Goal: Task Accomplishment & Management: Manage account settings

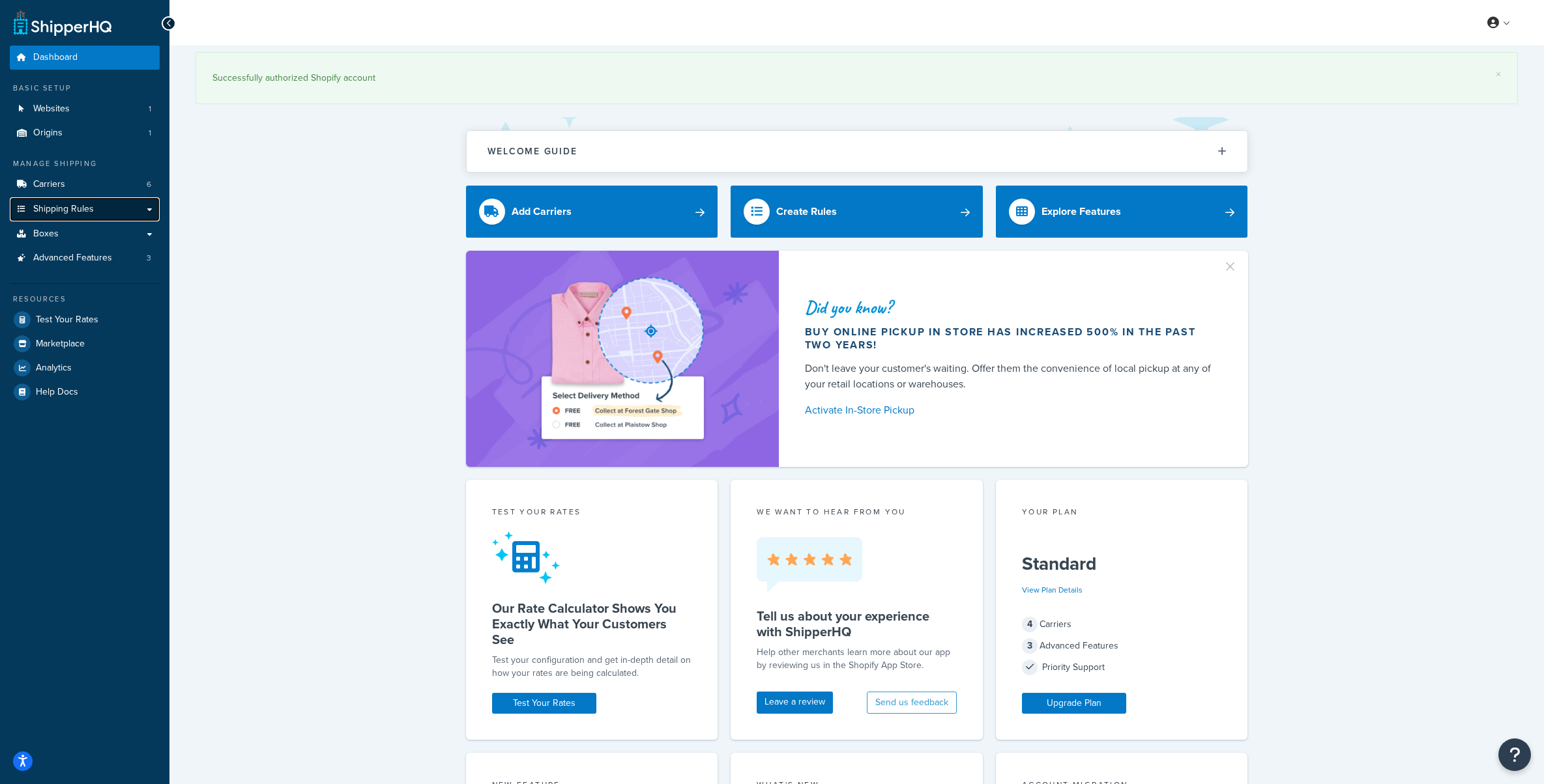
click at [63, 213] on span "Shipping Rules" at bounding box center [63, 209] width 61 height 11
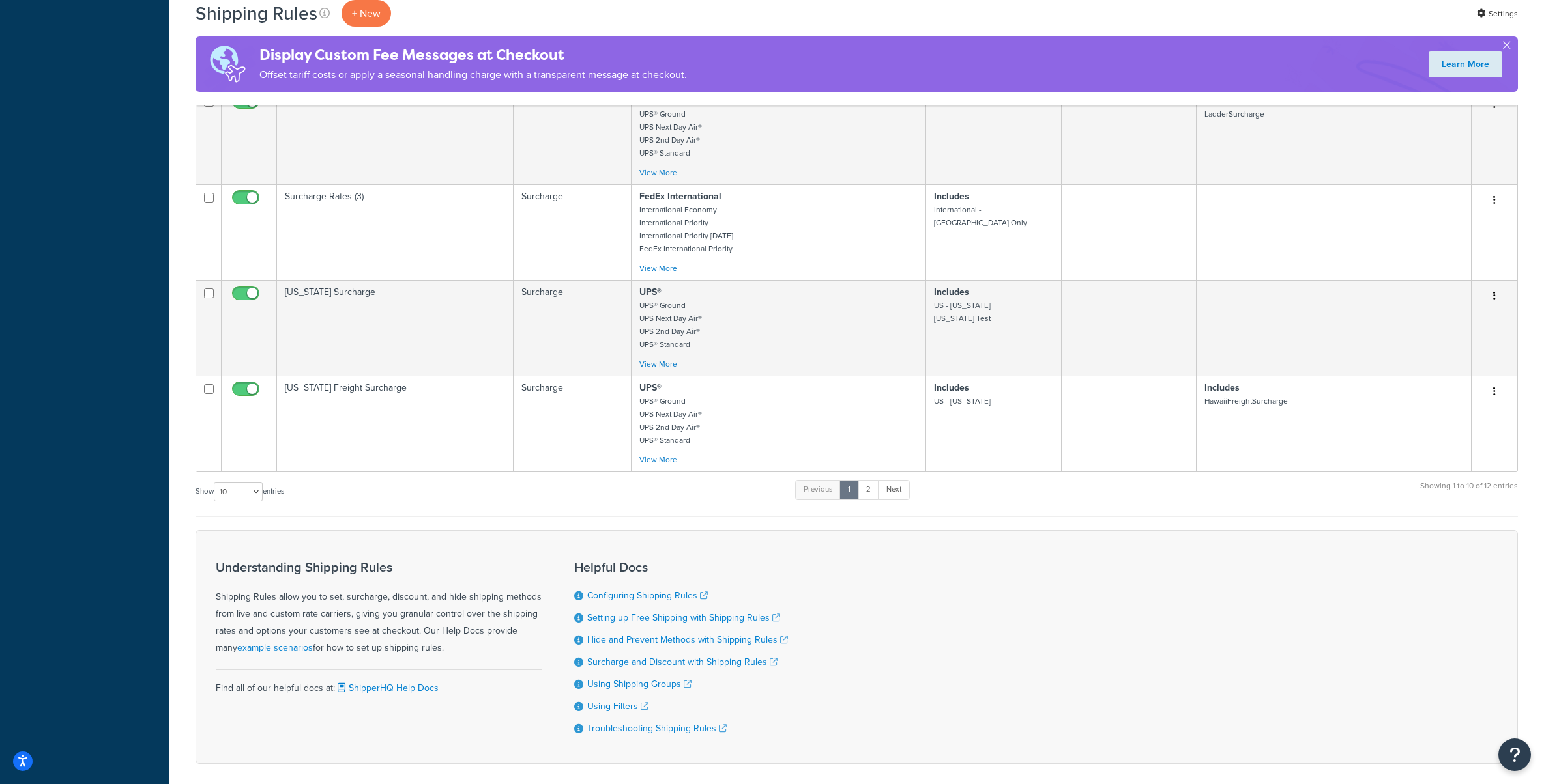
scroll to position [667, 0]
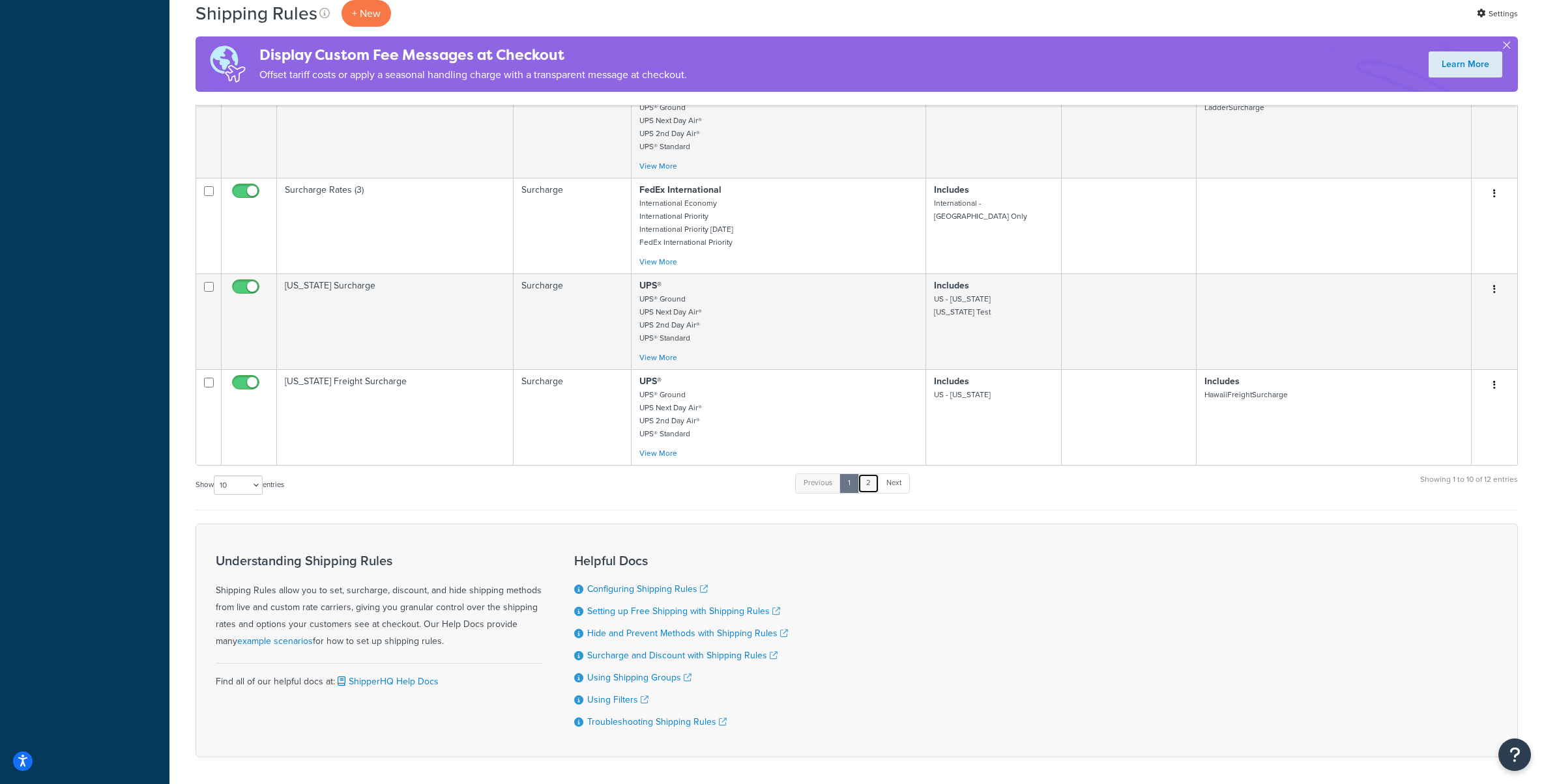
click at [873, 473] on link "2" at bounding box center [868, 483] width 21 height 20
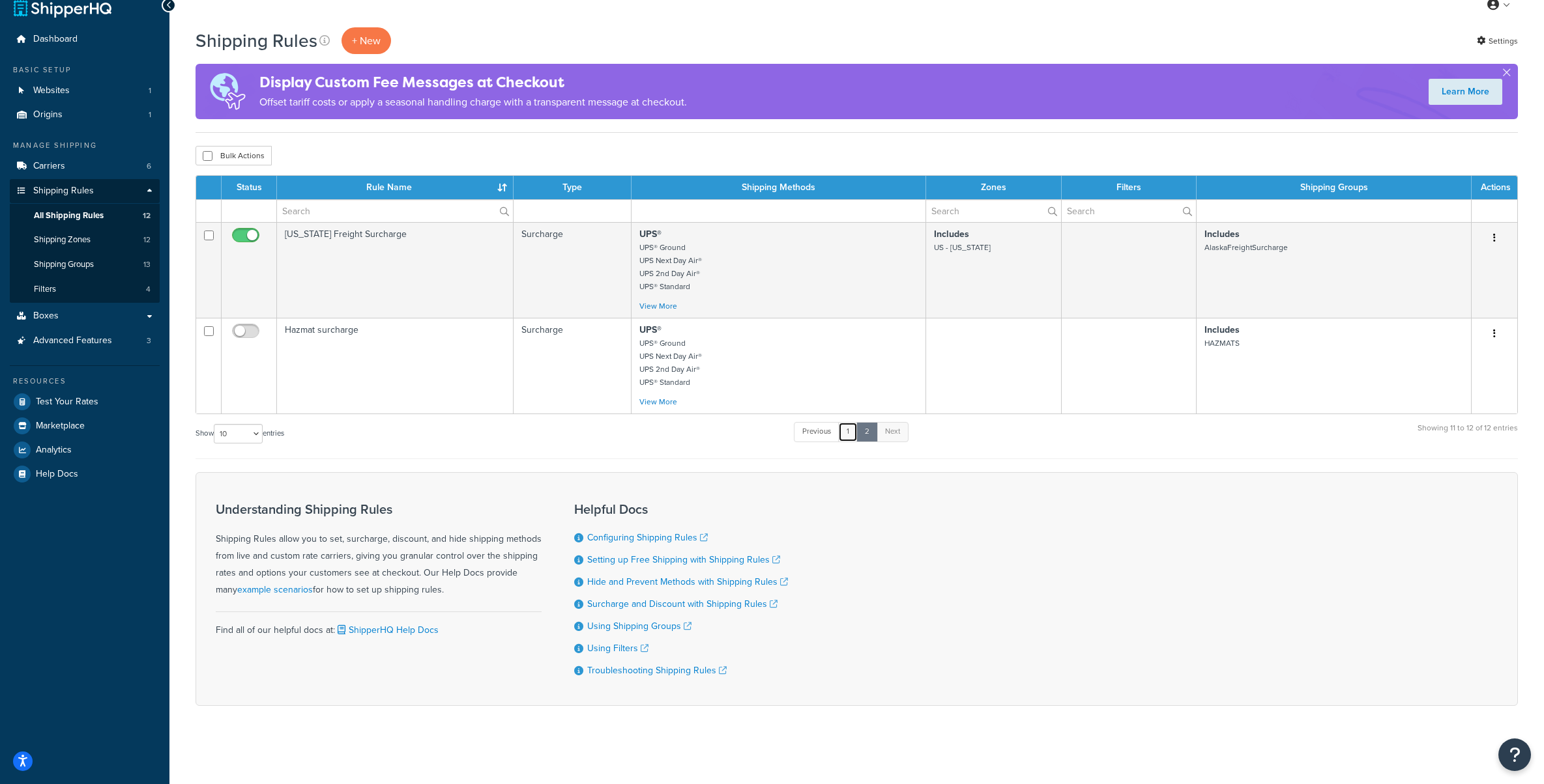
click at [846, 427] on link "1" at bounding box center [848, 432] width 20 height 20
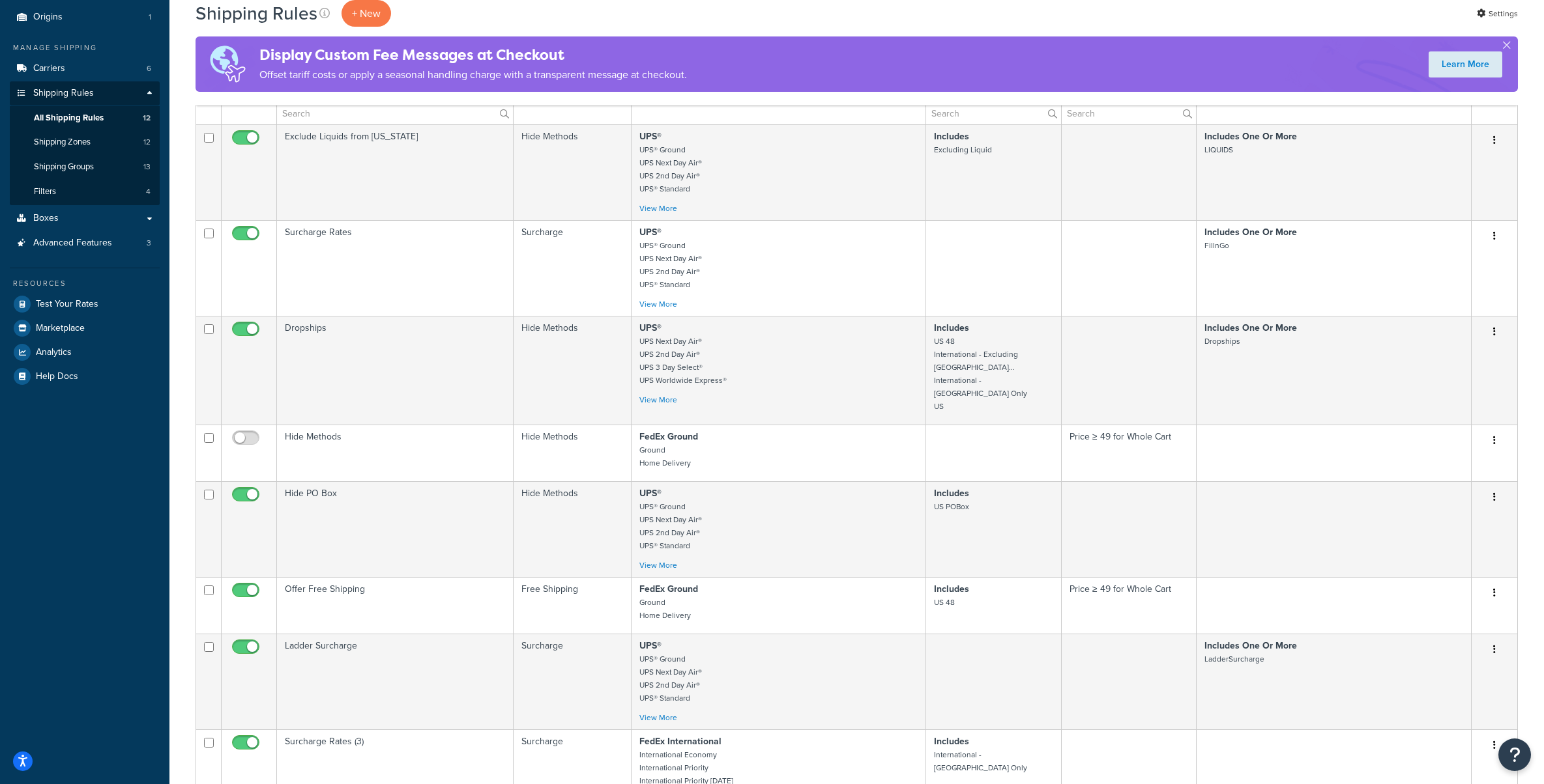
scroll to position [0, 0]
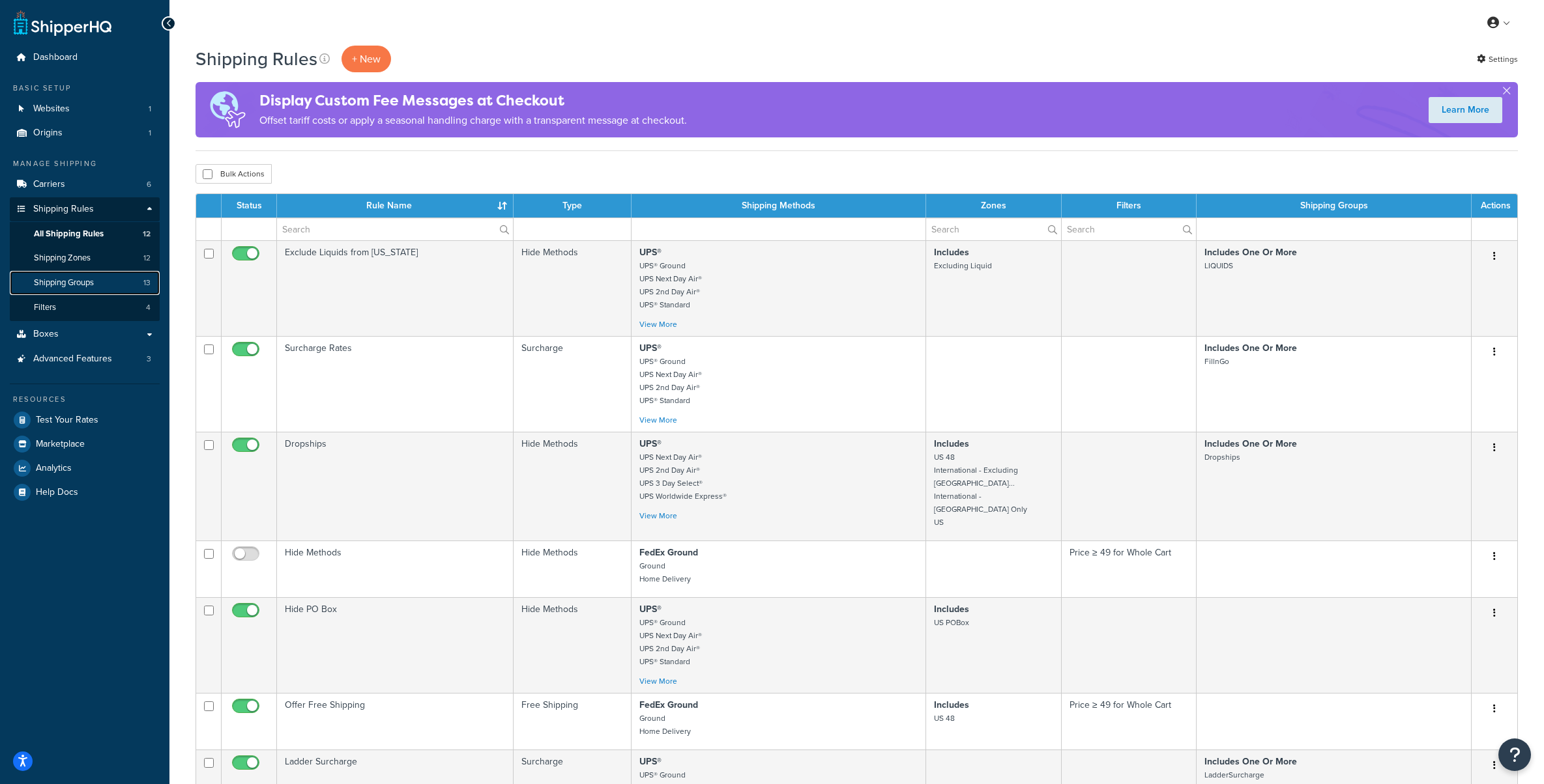
click at [71, 286] on span "Shipping Groups" at bounding box center [64, 283] width 60 height 11
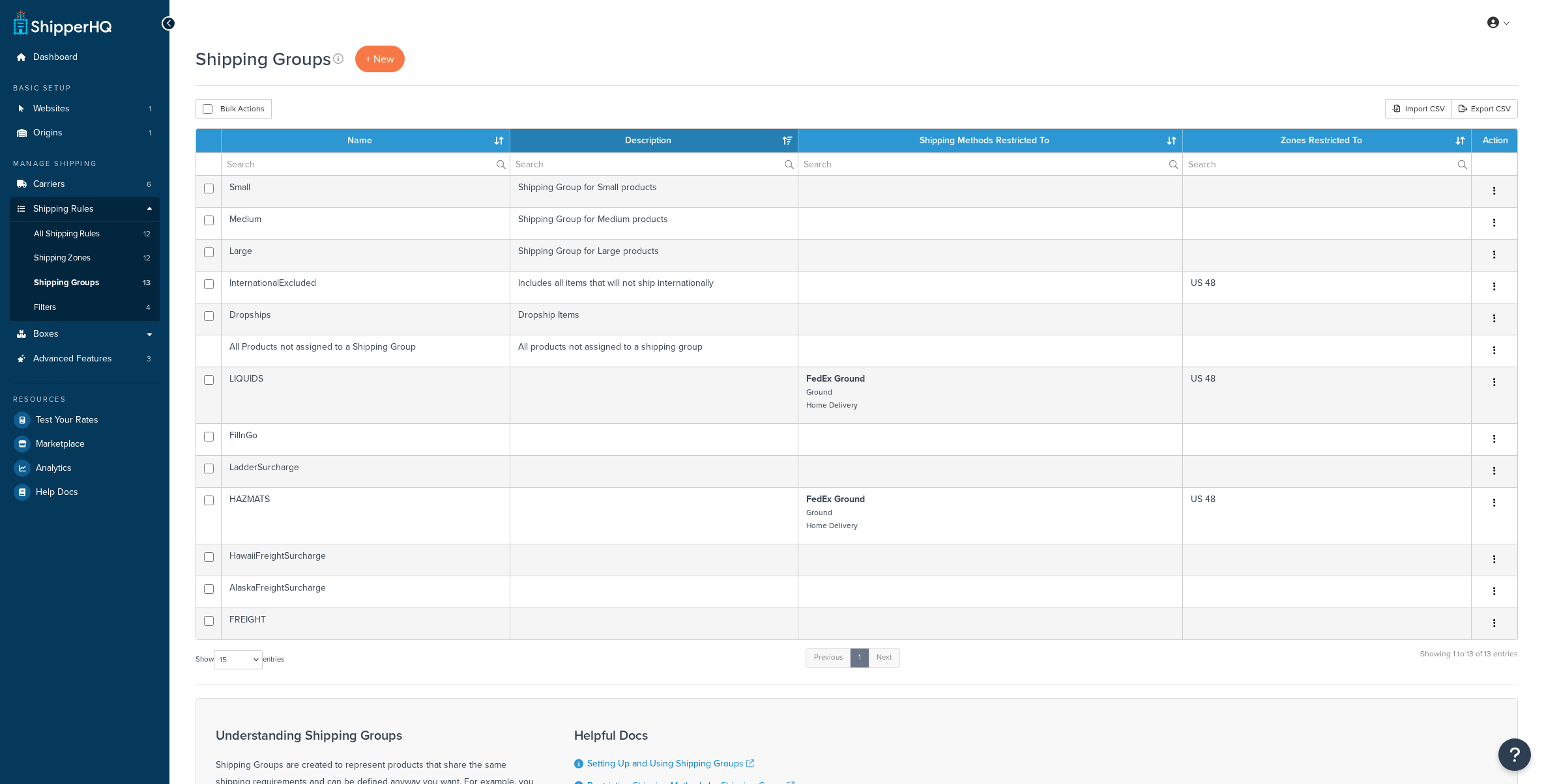
select select "15"
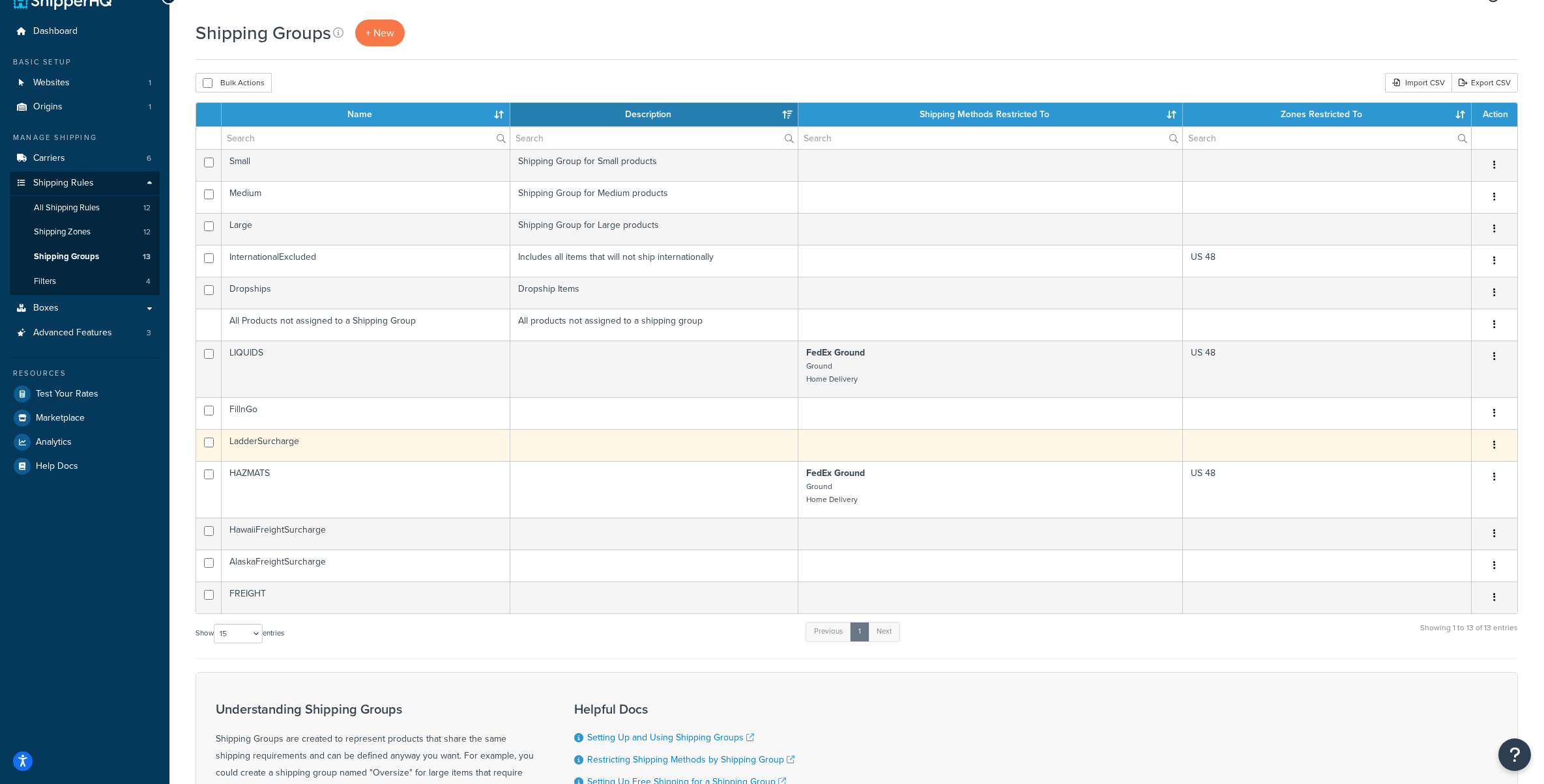
scroll to position [26, 0]
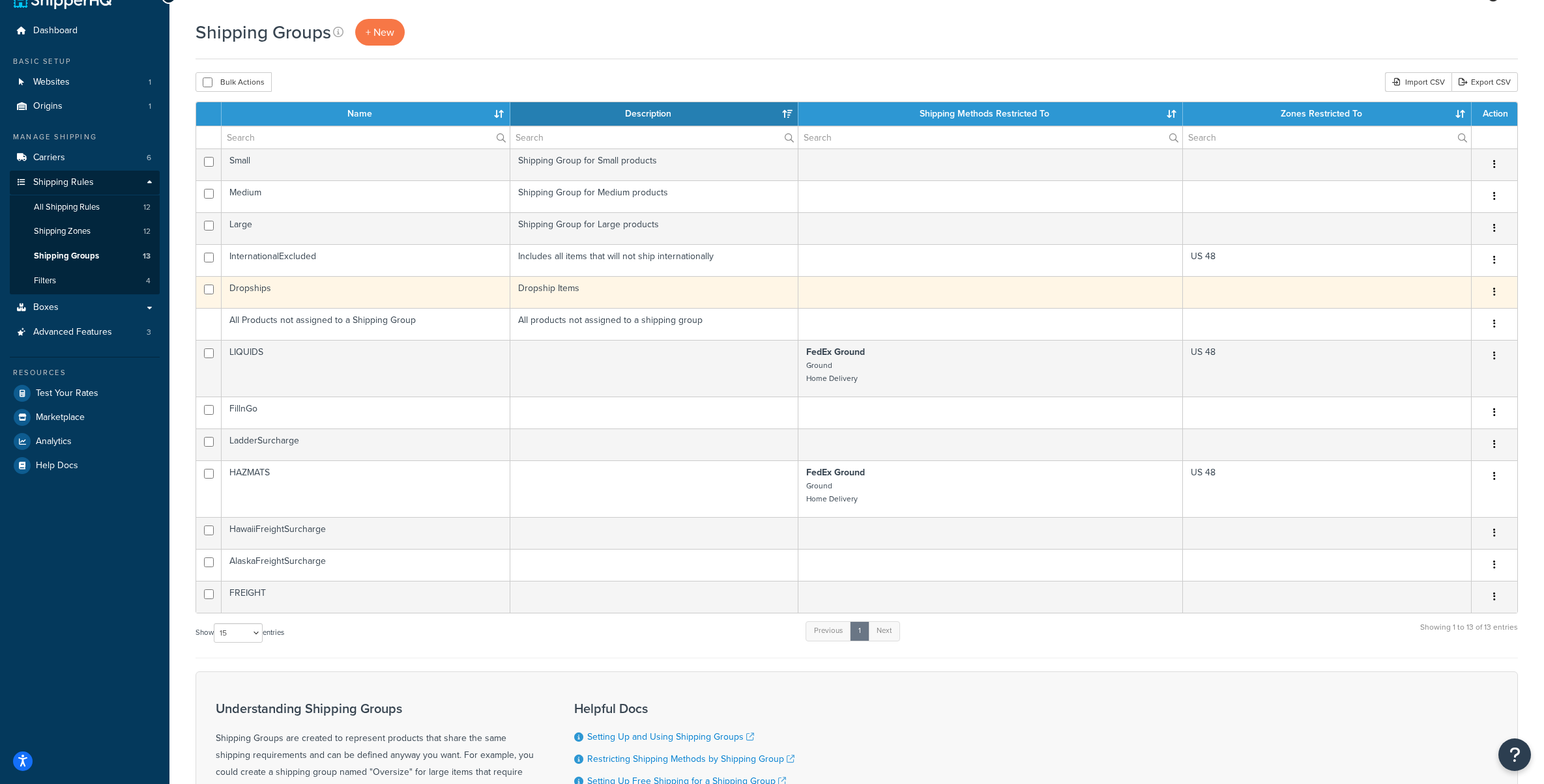
click at [570, 284] on td "Dropship Items" at bounding box center [655, 292] width 289 height 32
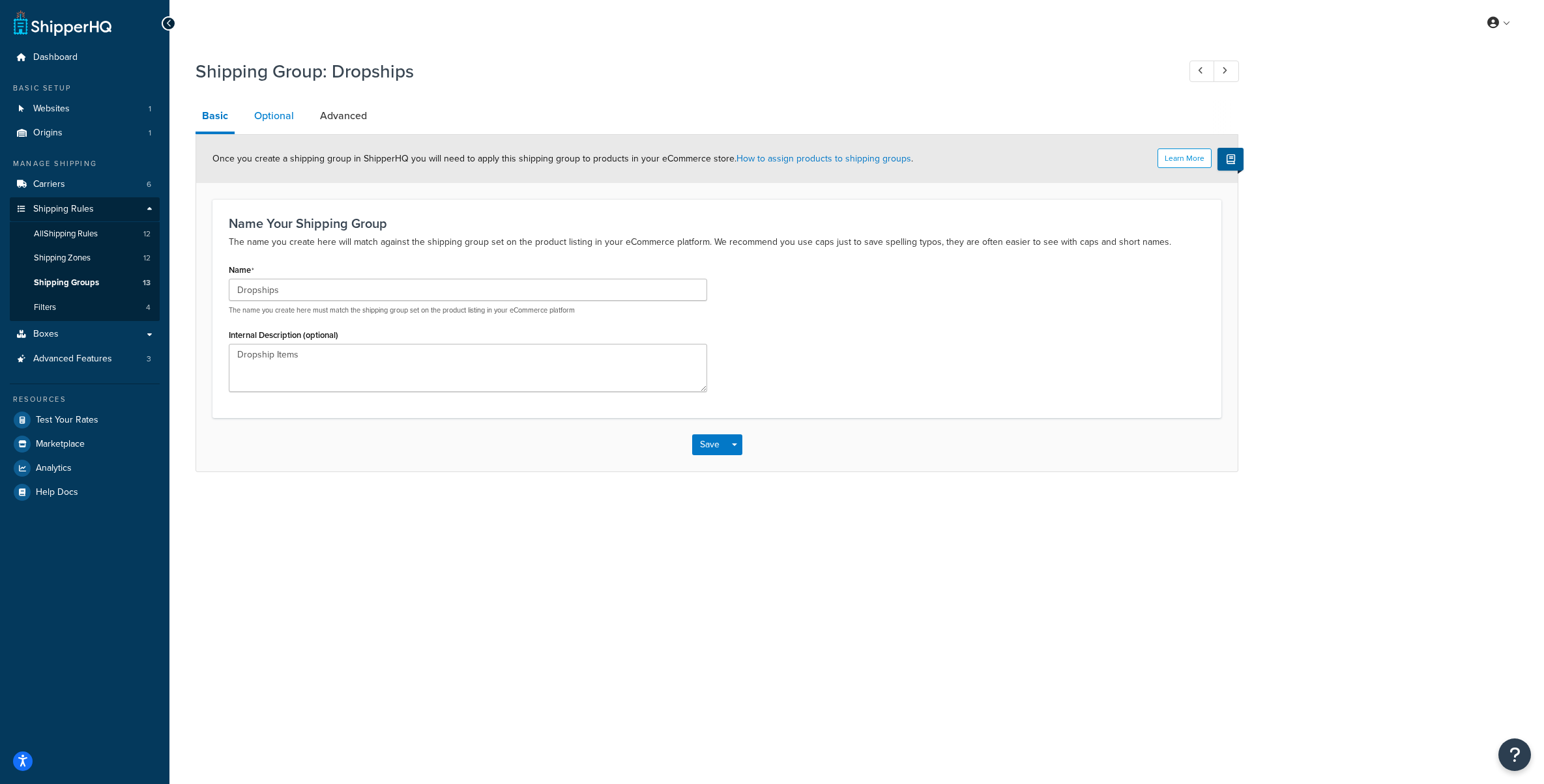
click at [275, 108] on link "Optional" at bounding box center [274, 116] width 53 height 32
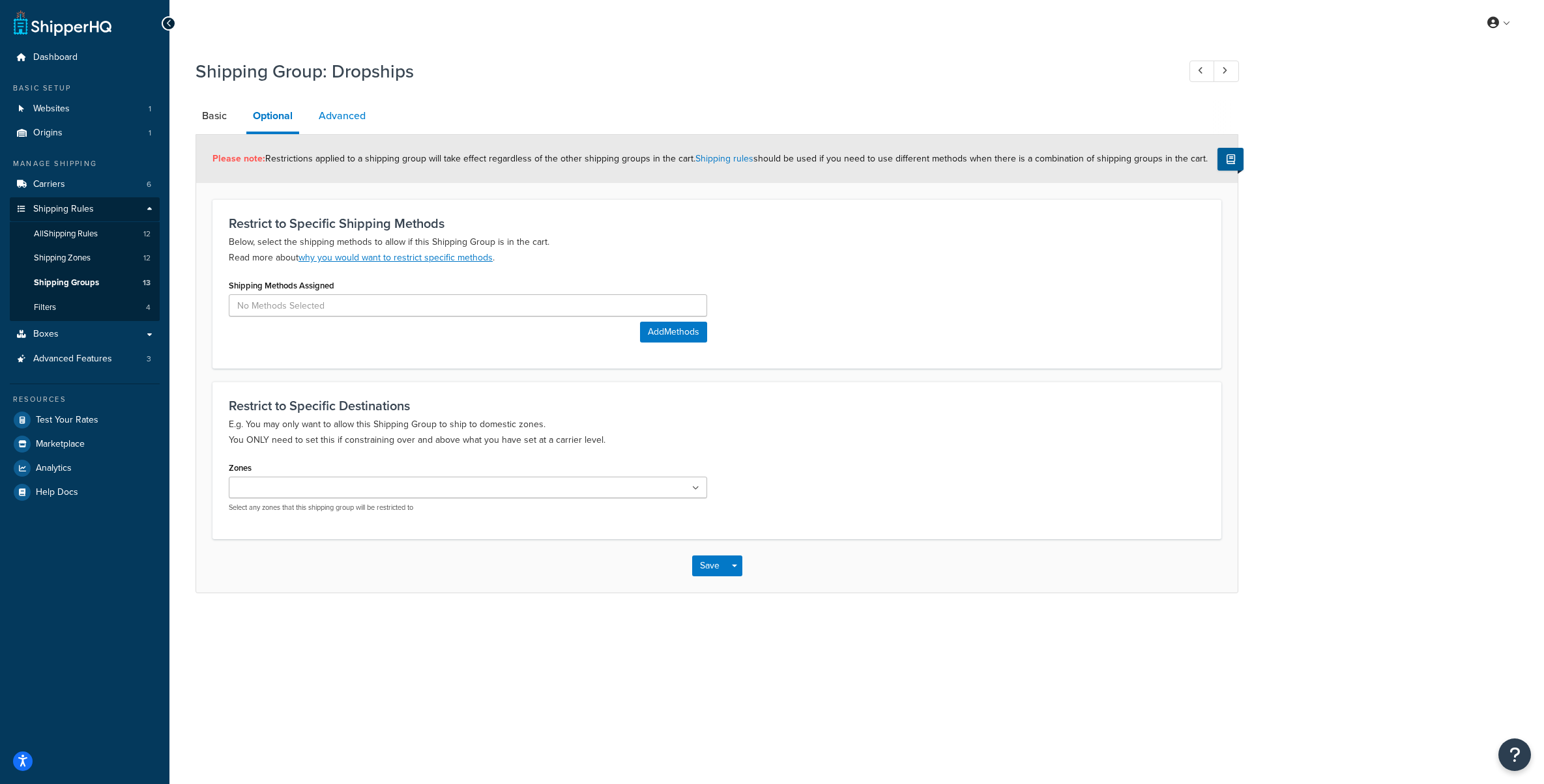
click at [359, 123] on link "Advanced" at bounding box center [342, 116] width 60 height 32
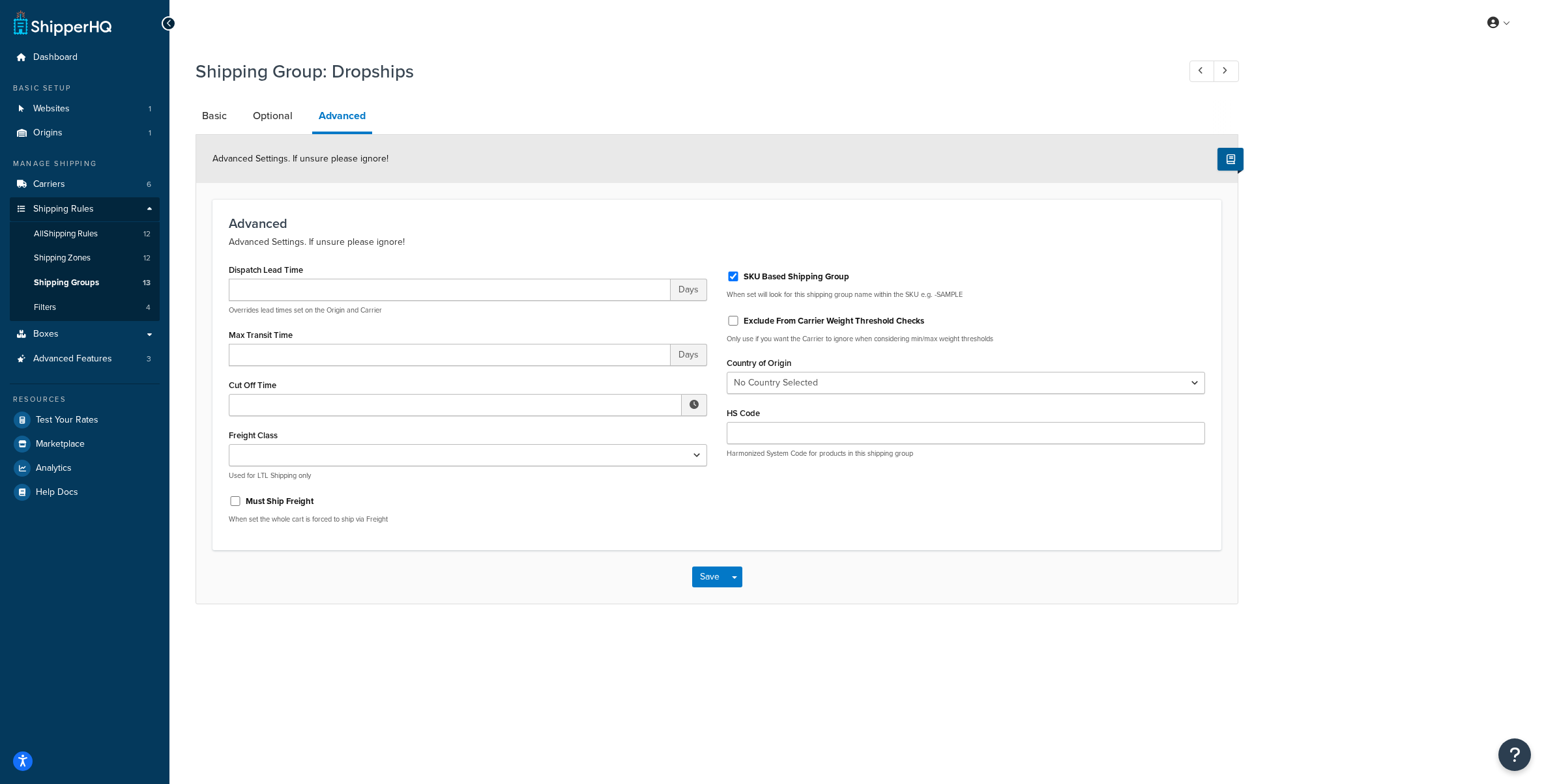
click at [322, 119] on link "Advanced" at bounding box center [342, 117] width 60 height 34
click at [228, 117] on link "Basic" at bounding box center [215, 116] width 38 height 32
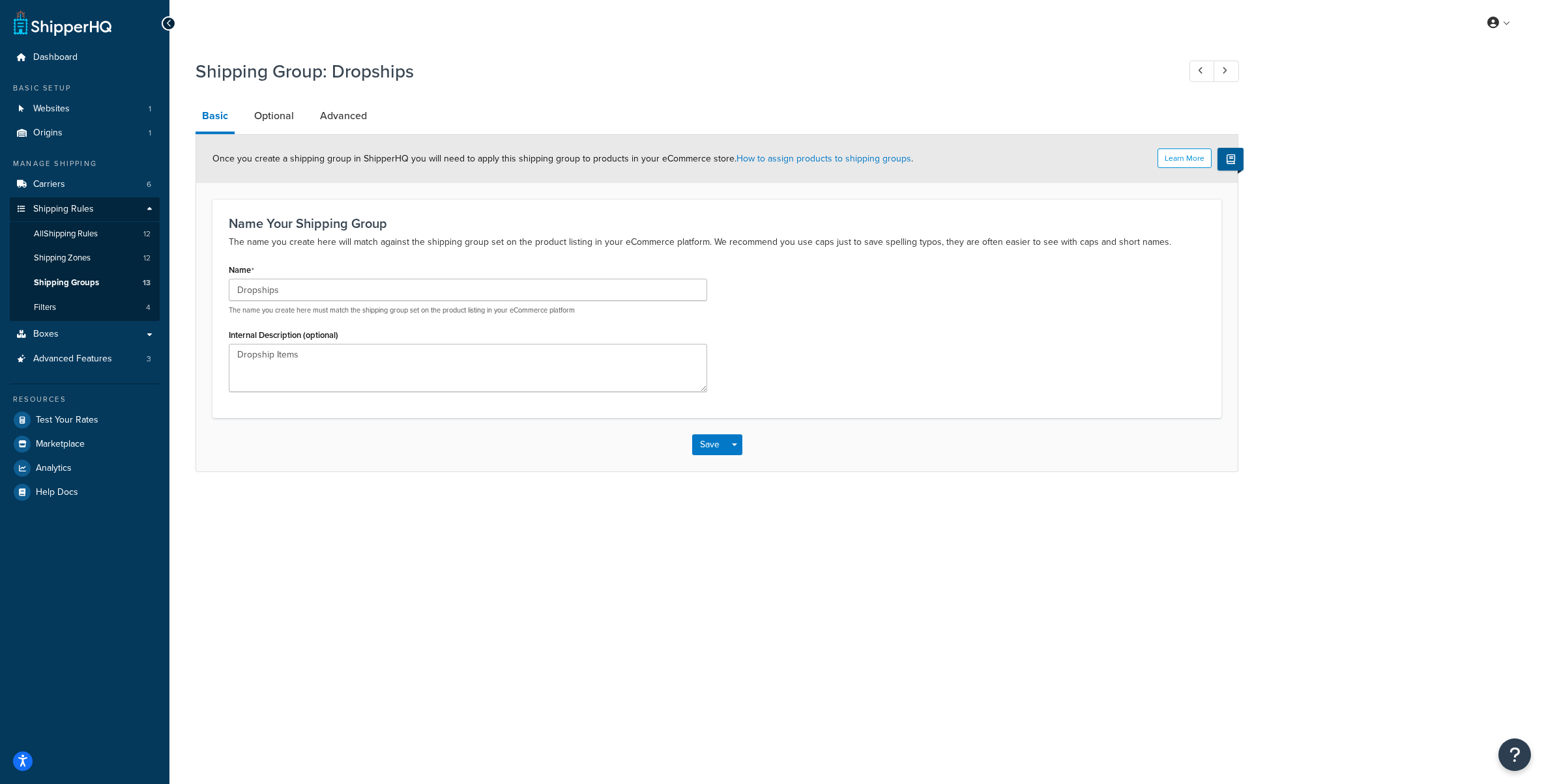
click at [171, 25] on icon at bounding box center [169, 23] width 6 height 9
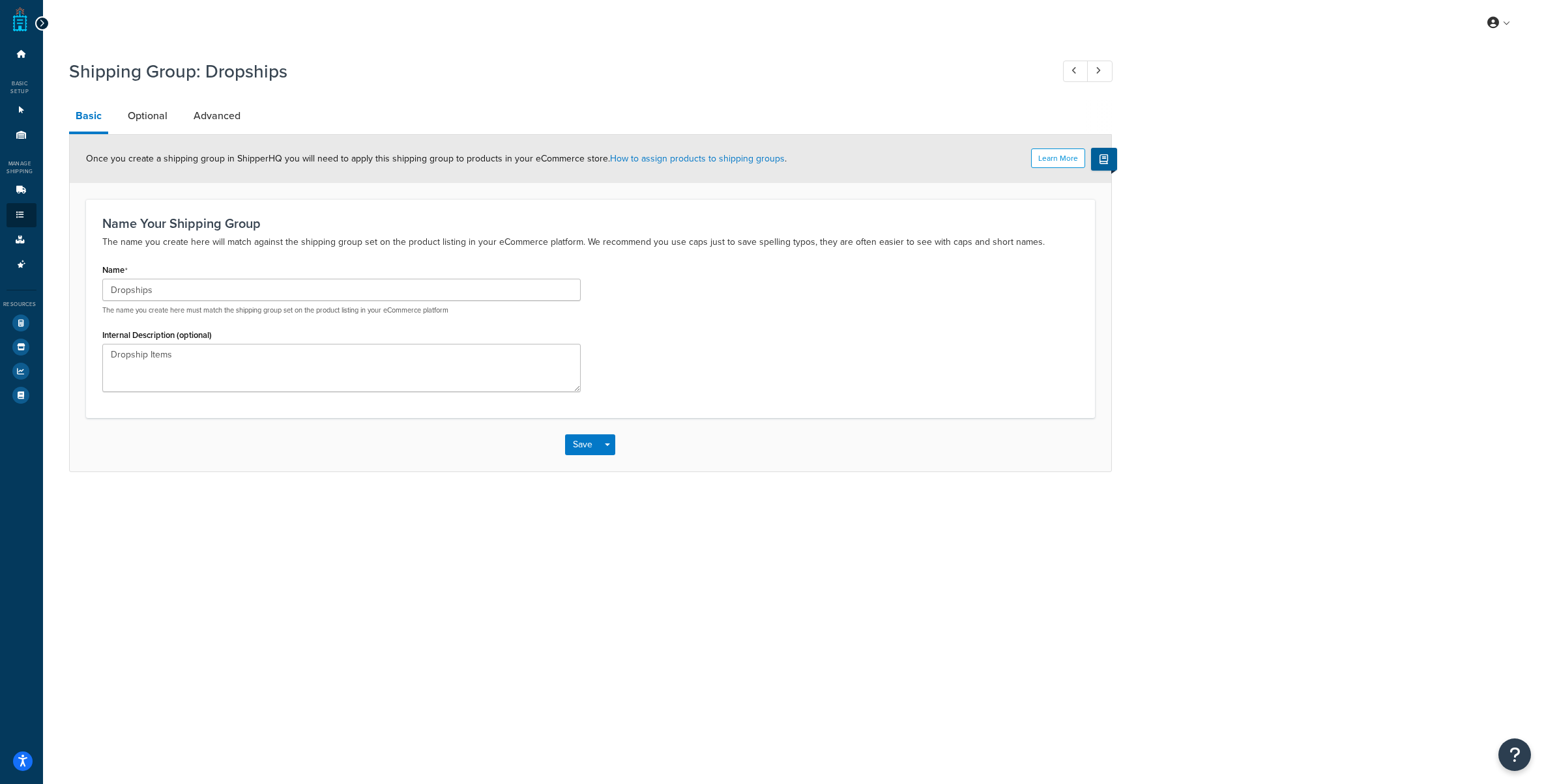
click at [44, 22] on icon at bounding box center [42, 23] width 6 height 9
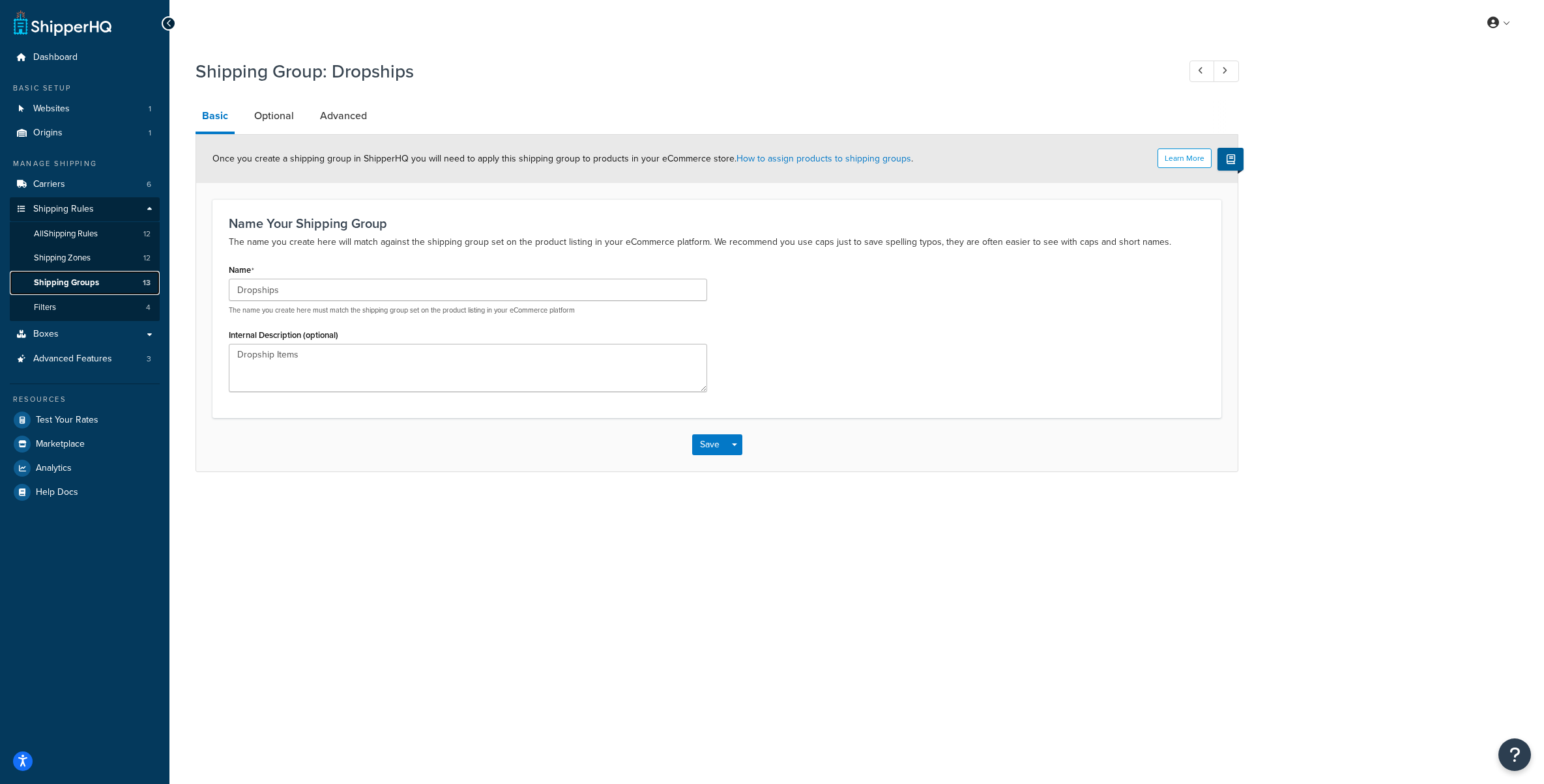
click at [86, 281] on span "Shipping Groups" at bounding box center [66, 283] width 65 height 11
click at [89, 237] on span "All Shipping Rules" at bounding box center [65, 234] width 64 height 11
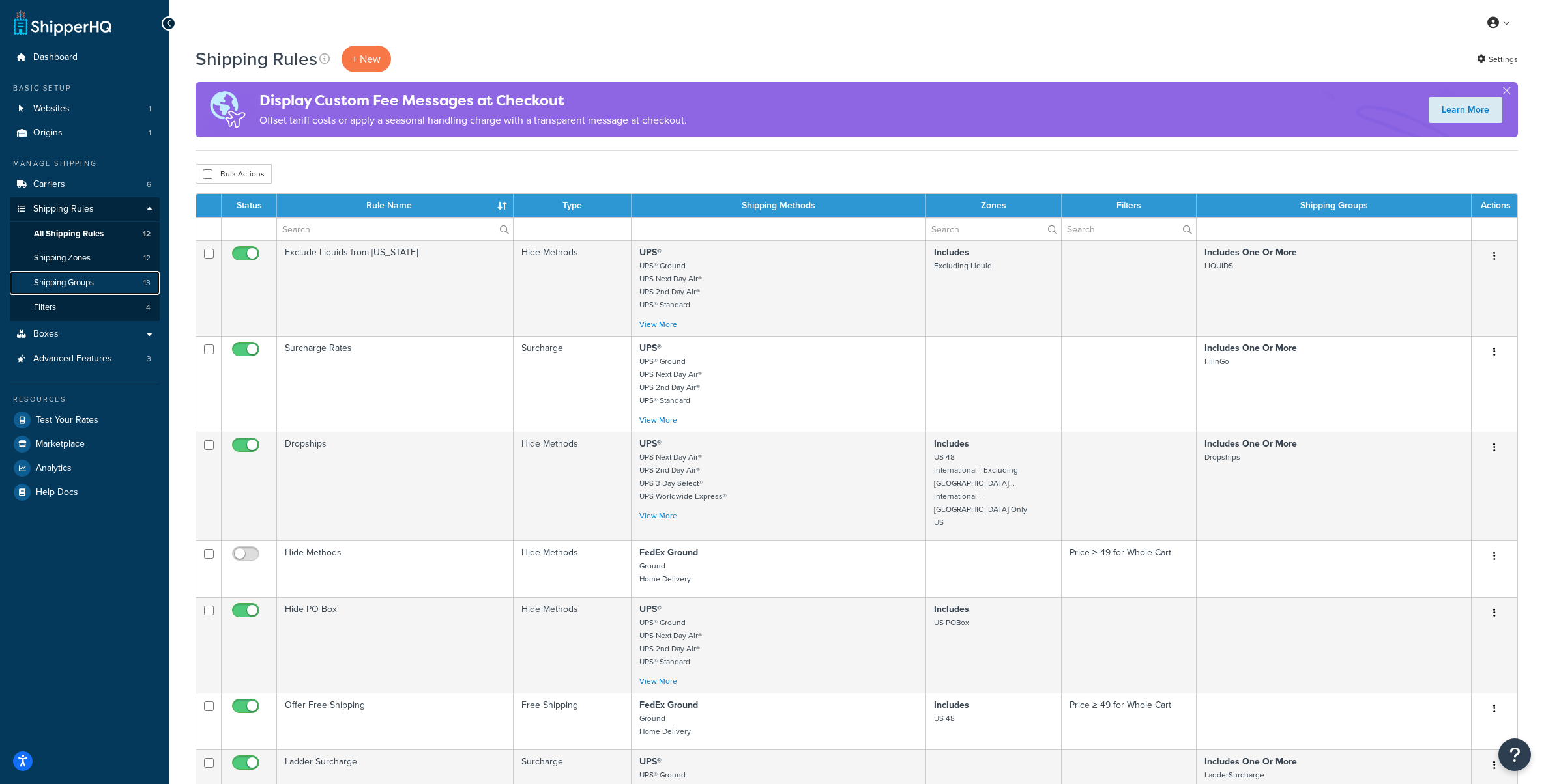
click at [67, 284] on span "Shipping Groups" at bounding box center [64, 283] width 60 height 11
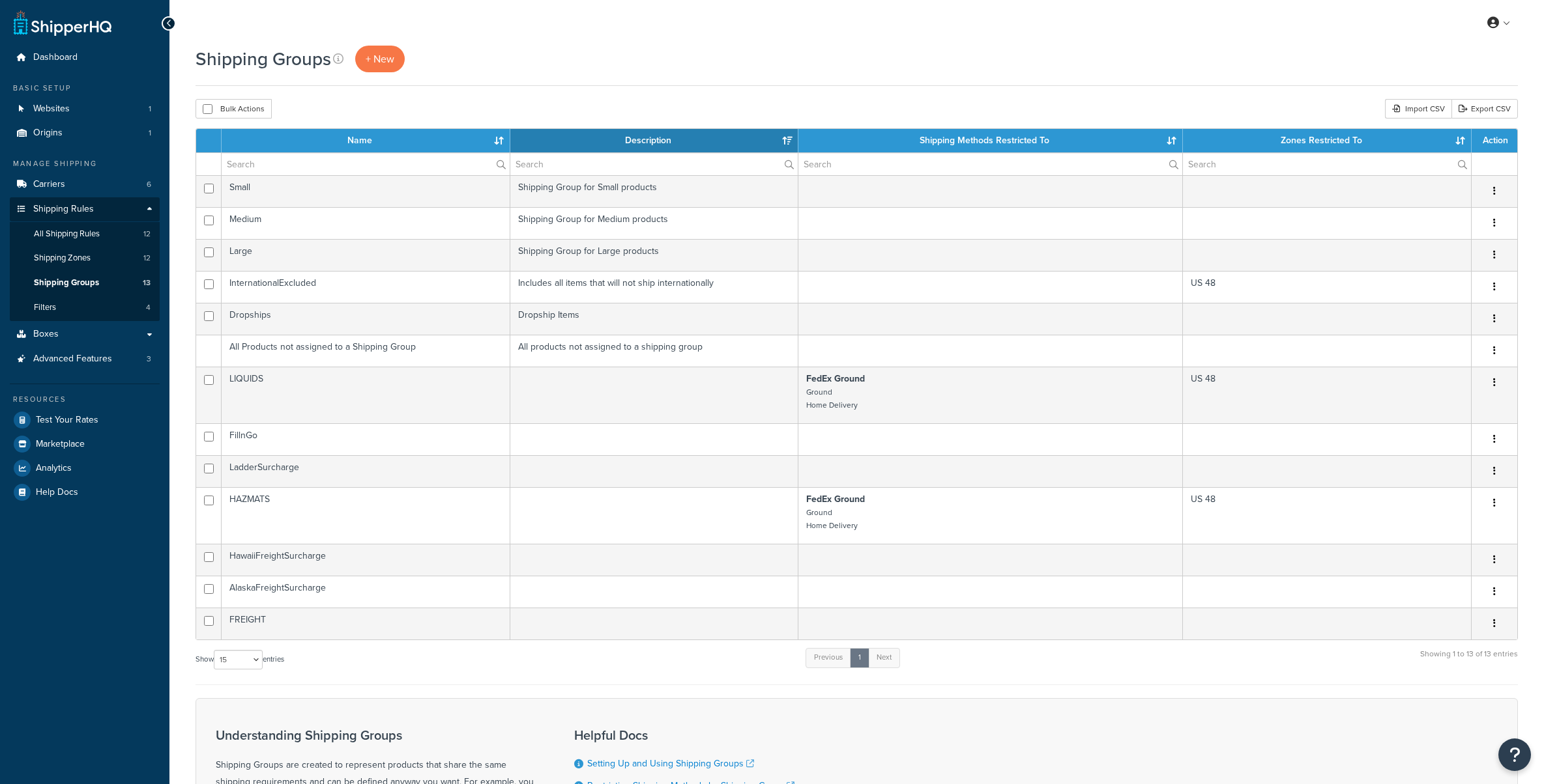
select select "15"
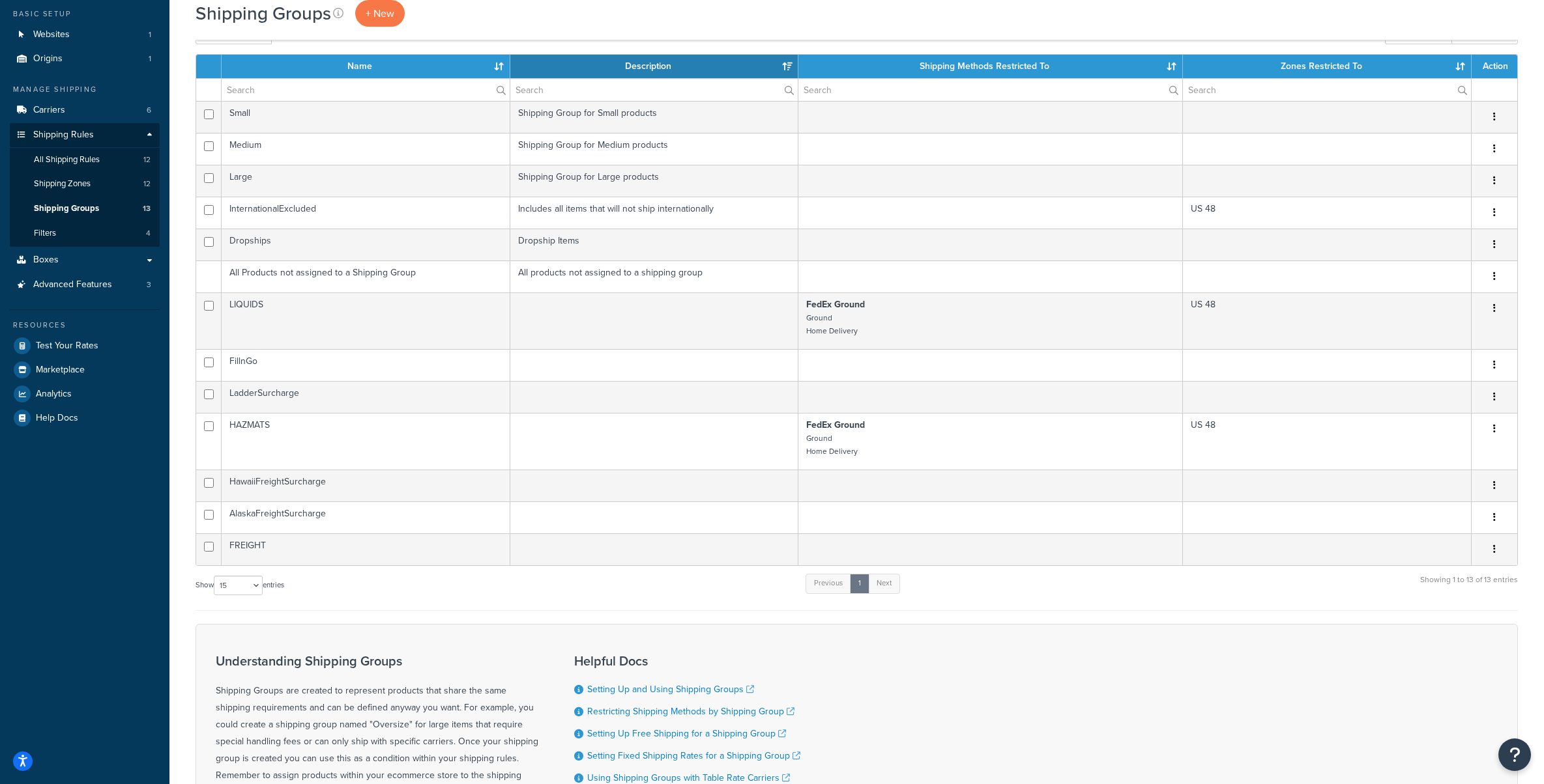
scroll to position [71, 0]
